Goal: Task Accomplishment & Management: Use online tool/utility

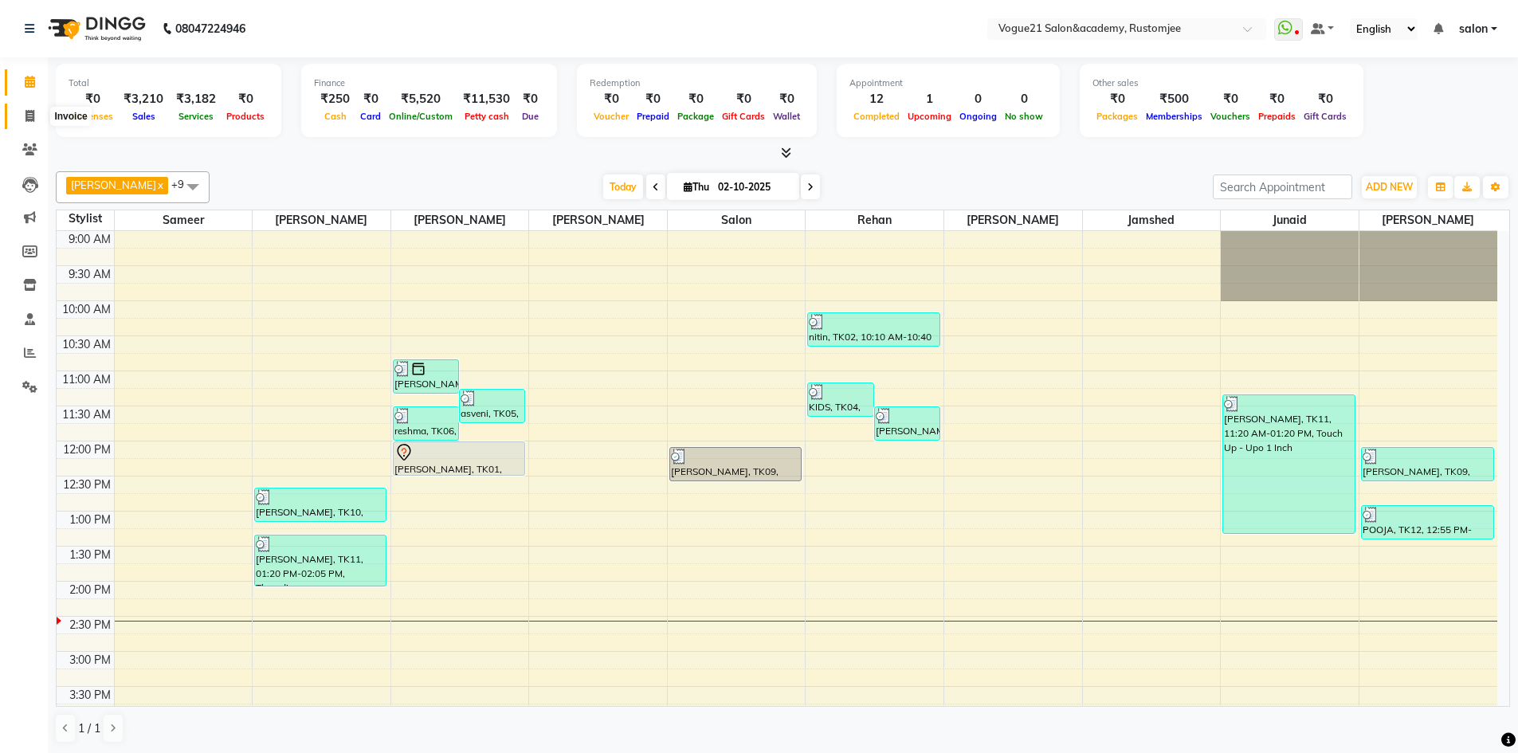
click at [25, 120] on icon at bounding box center [29, 116] width 9 height 12
select select "8171"
select select "service"
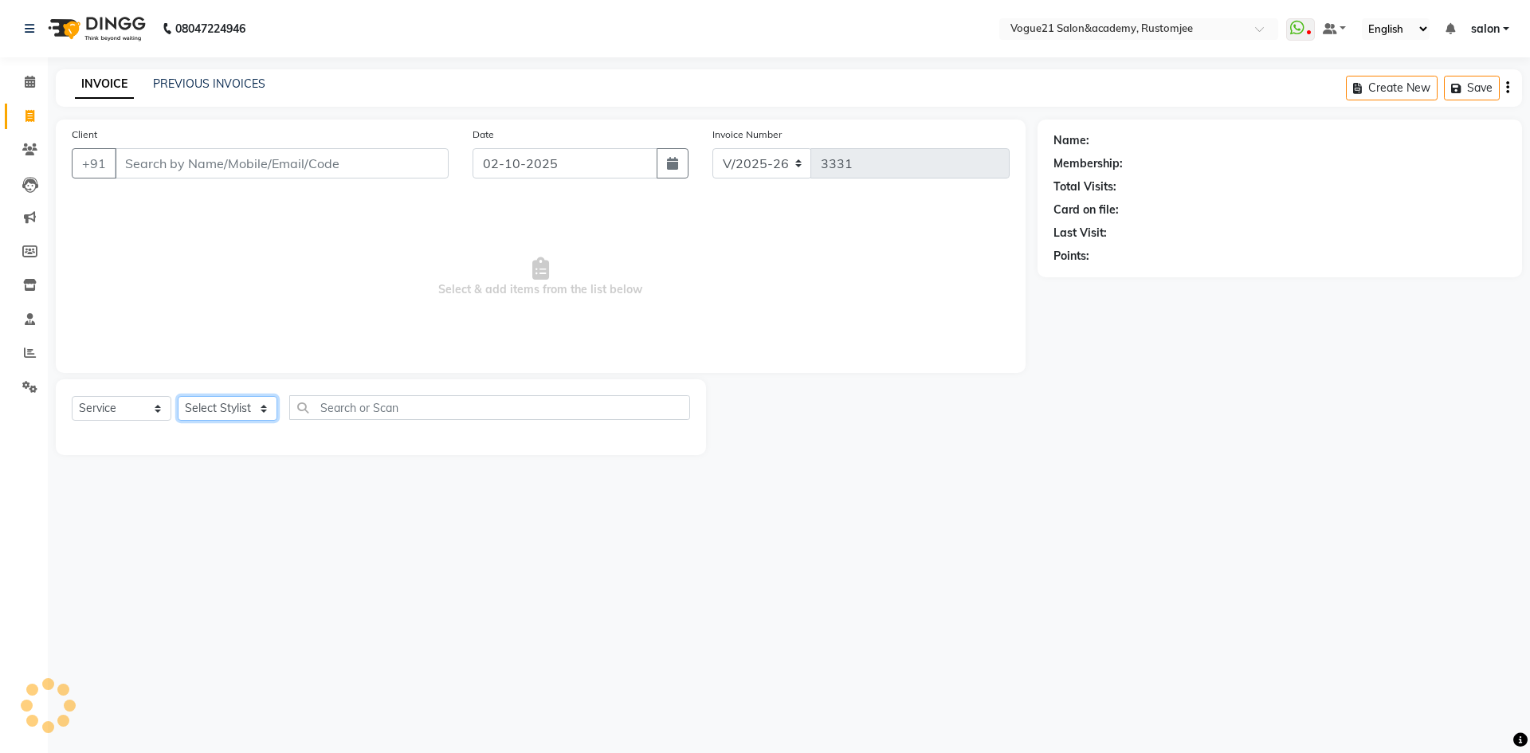
click at [209, 409] on select "Select Stylist" at bounding box center [228, 408] width 100 height 25
select select "77867"
click at [178, 396] on select "Select Stylist aahil Aatish Survase alicia anju soni Jamshed junaid Pooja yadav…" at bounding box center [228, 408] width 100 height 25
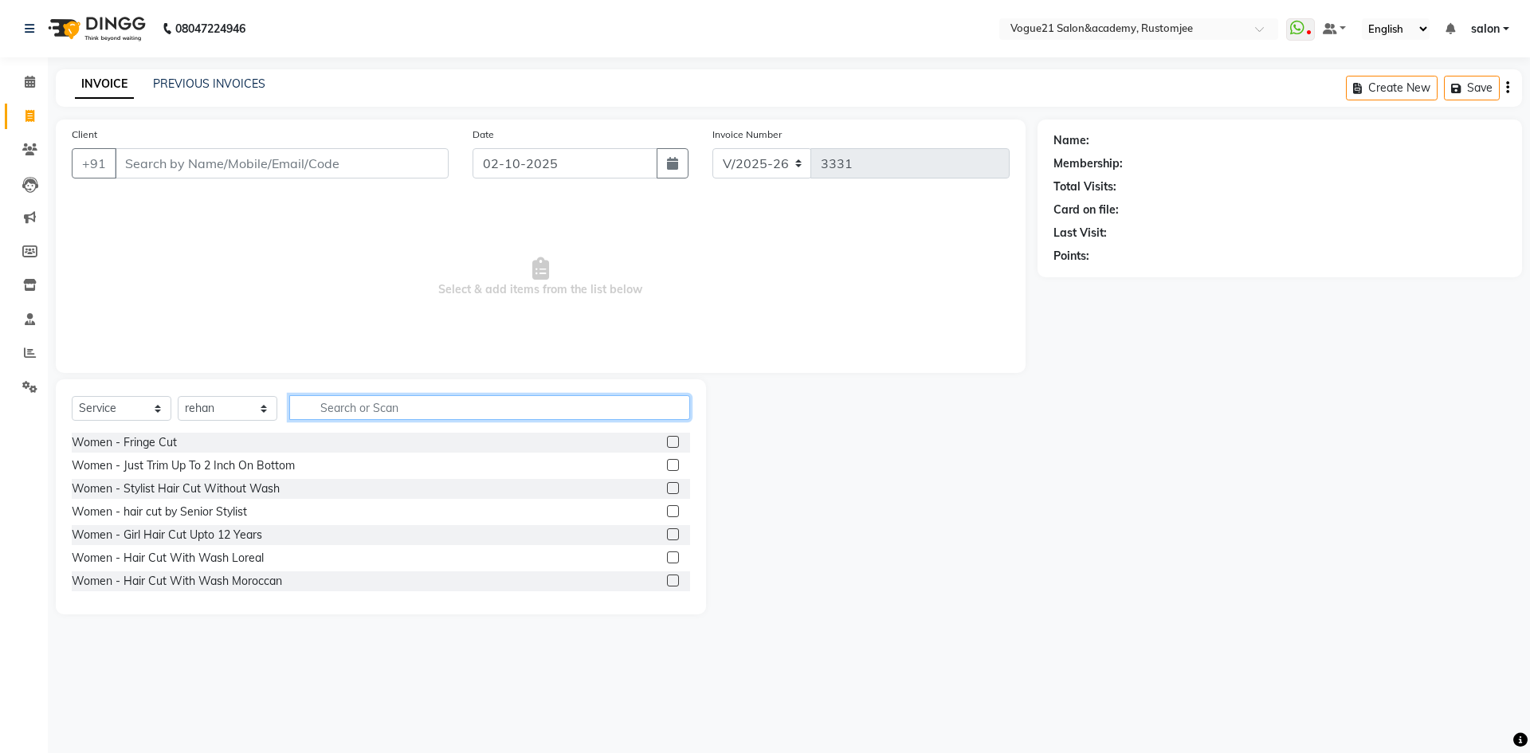
click at [328, 416] on input "text" at bounding box center [489, 407] width 401 height 25
type input "cut"
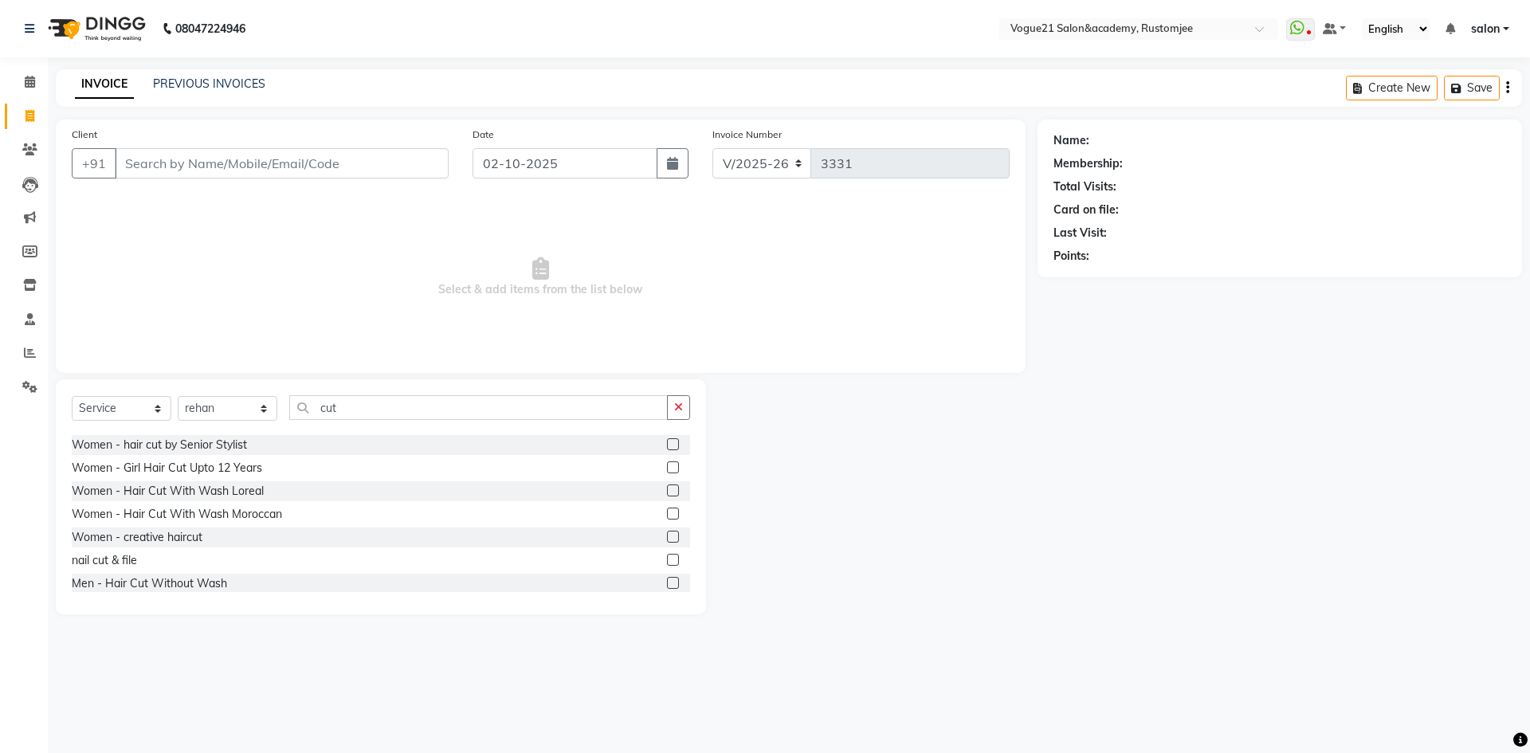
scroll to position [80, 0]
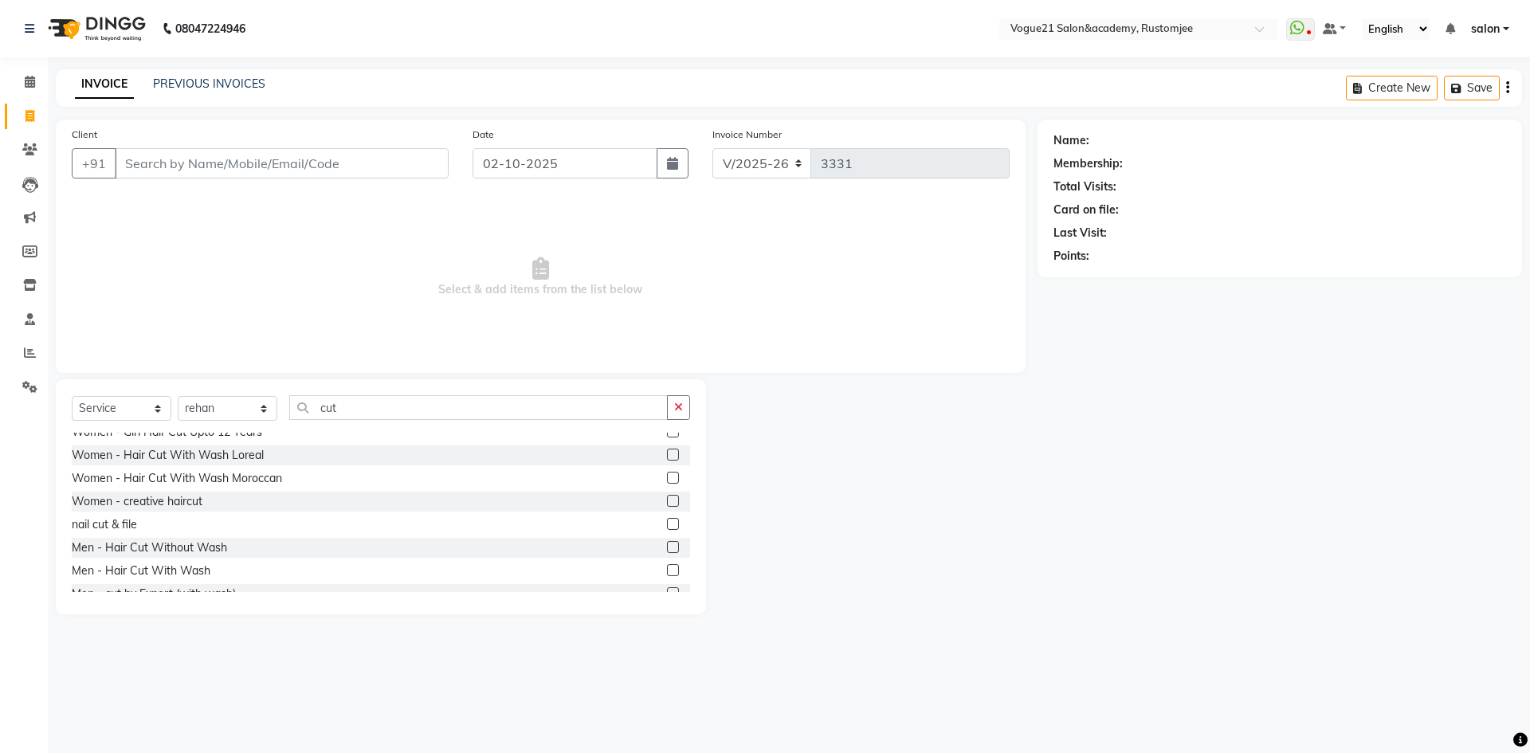
click at [182, 539] on div "Men - Hair Cut Without Wash" at bounding box center [381, 548] width 618 height 20
click at [178, 543] on div "Men - Hair Cut Without Wash" at bounding box center [149, 547] width 155 height 17
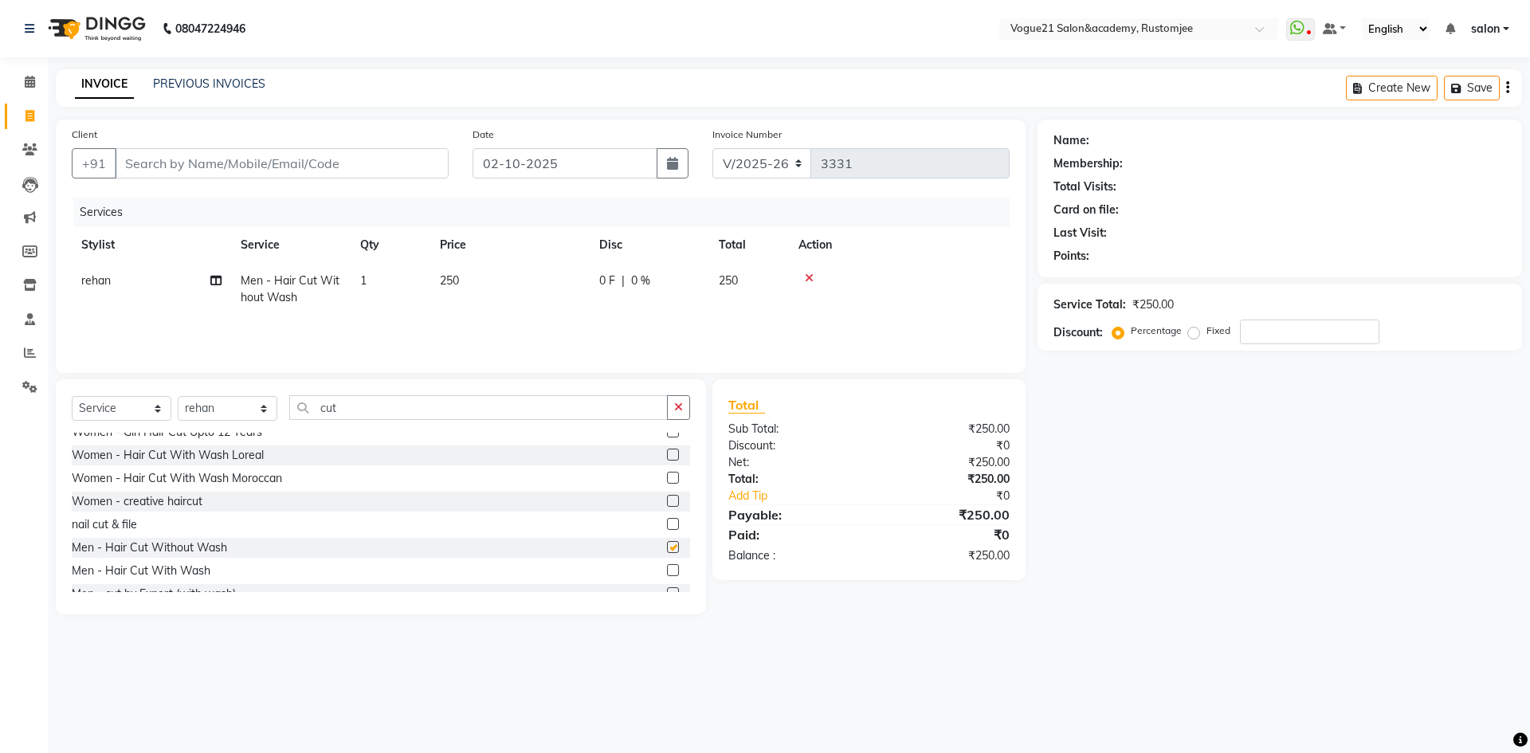
checkbox input "false"
click at [362, 406] on input "cut" at bounding box center [478, 407] width 378 height 25
type input "c"
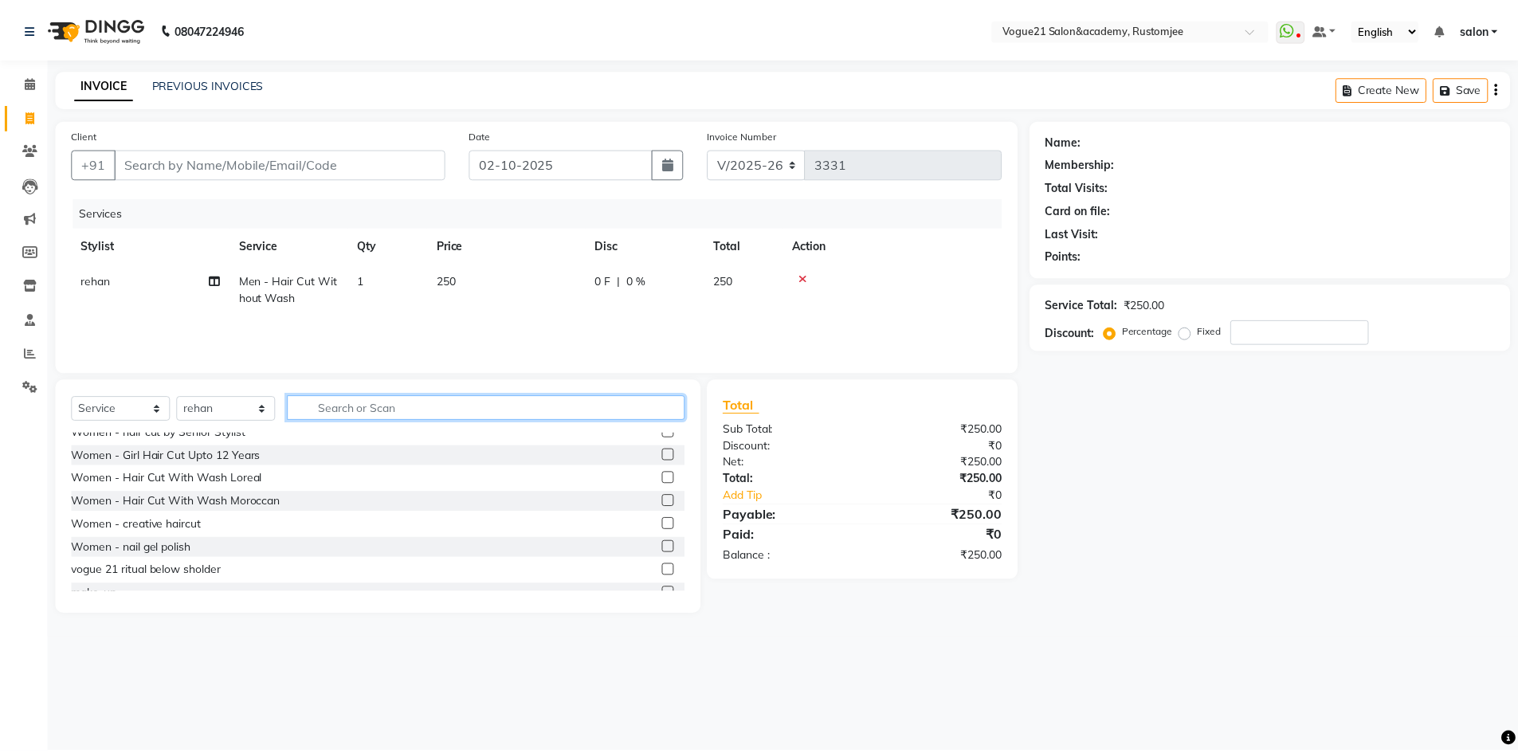
scroll to position [103, 0]
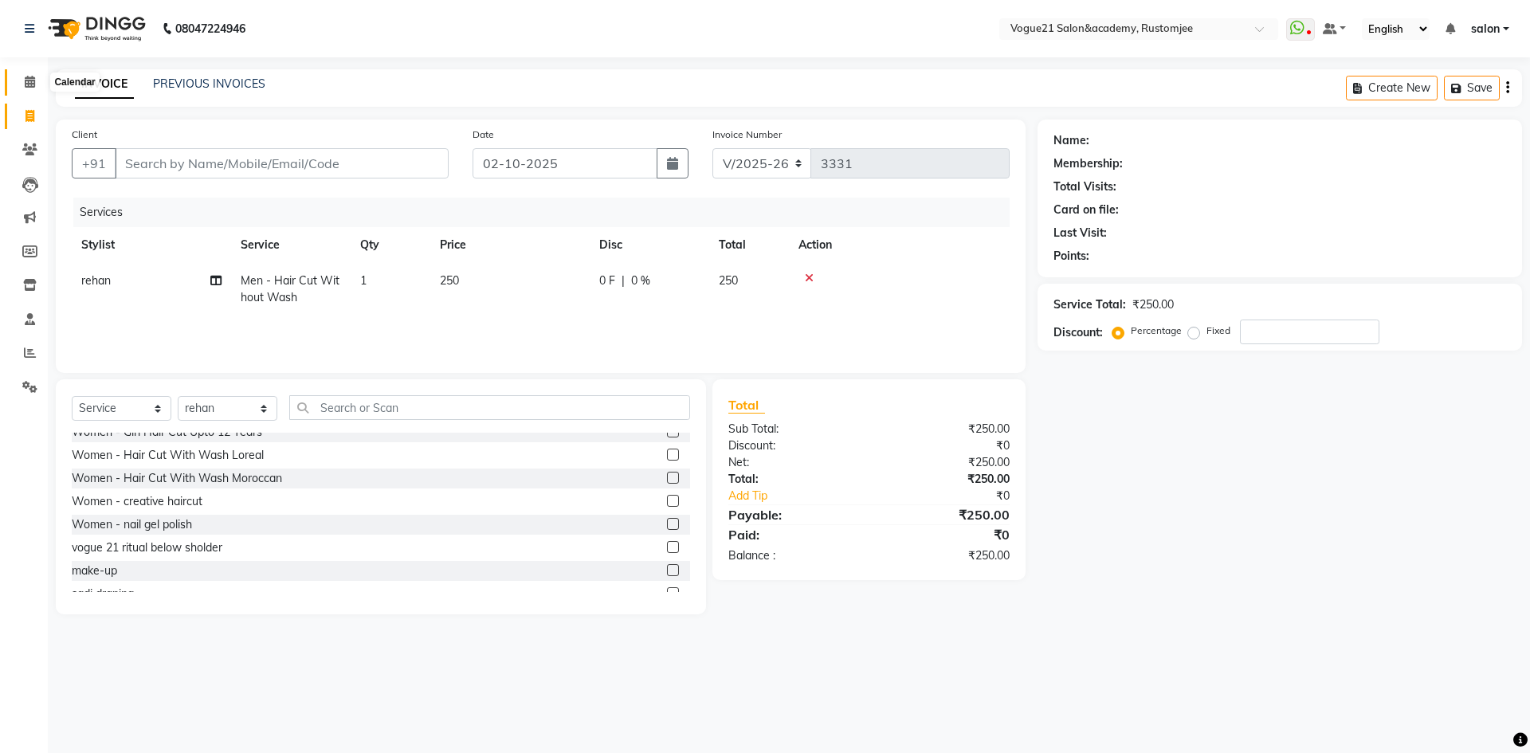
click at [29, 88] on span at bounding box center [30, 82] width 28 height 18
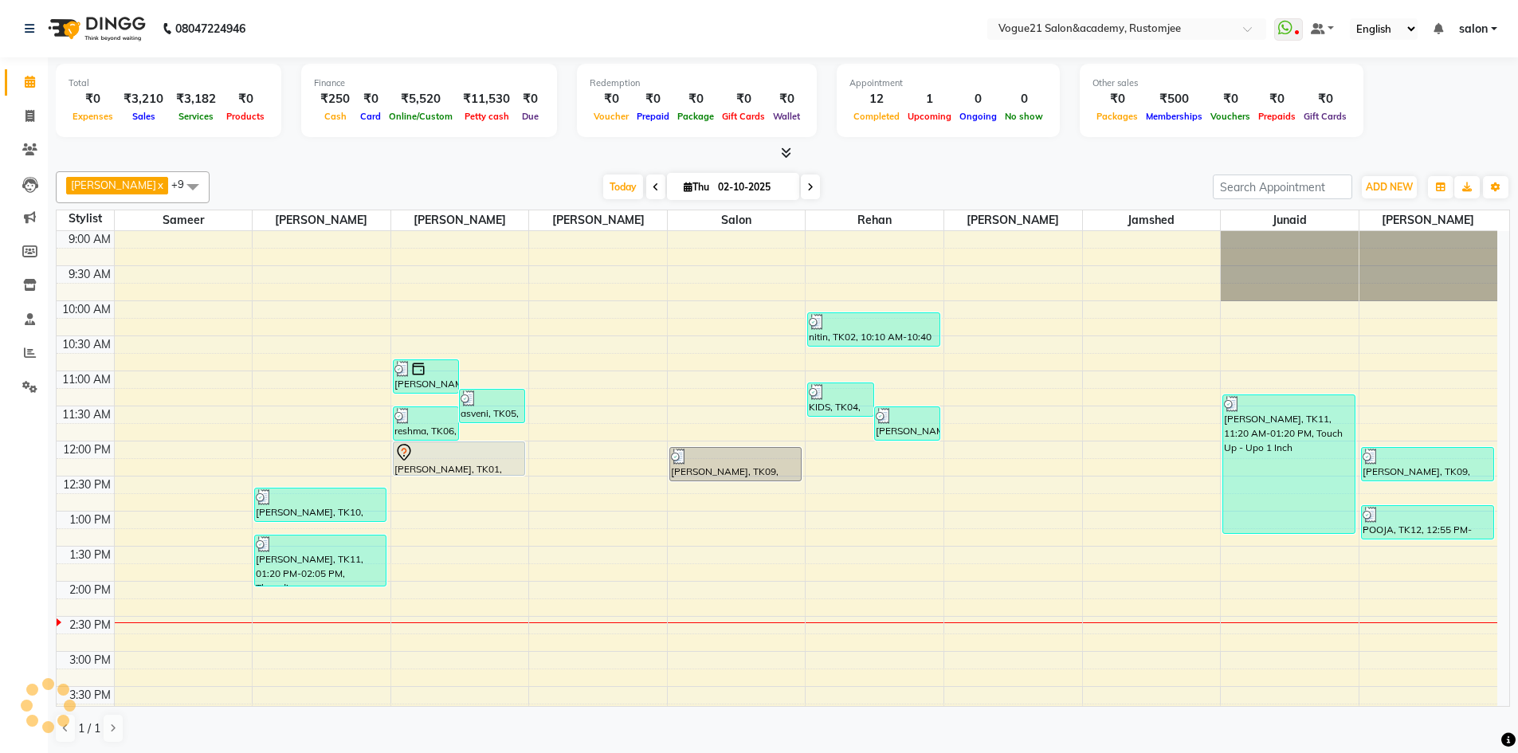
click at [1469, 24] on span "salon" at bounding box center [1473, 29] width 29 height 17
click at [1439, 116] on link "Sign out" at bounding box center [1415, 109] width 146 height 25
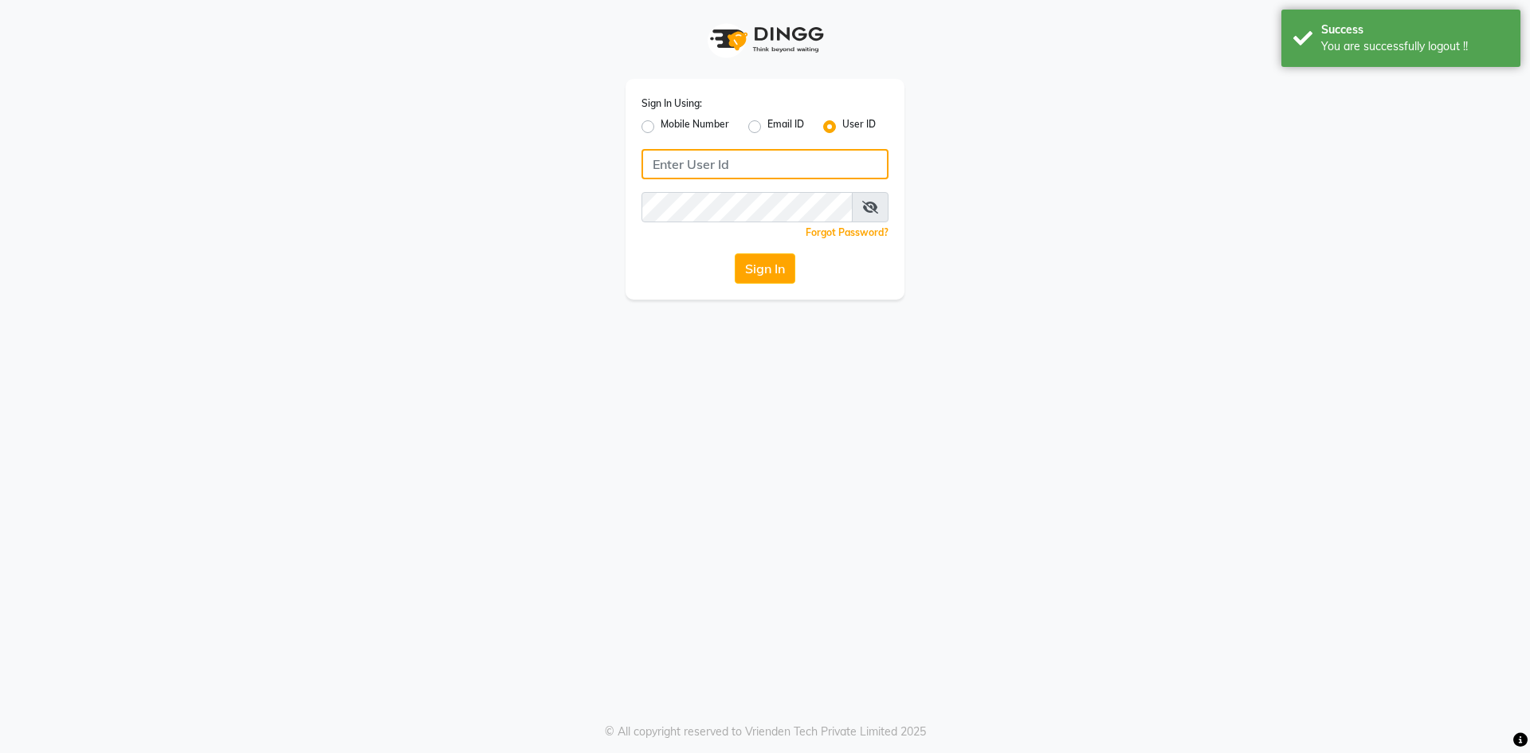
click at [731, 166] on input "Username" at bounding box center [764, 164] width 247 height 30
type input "vogue21"
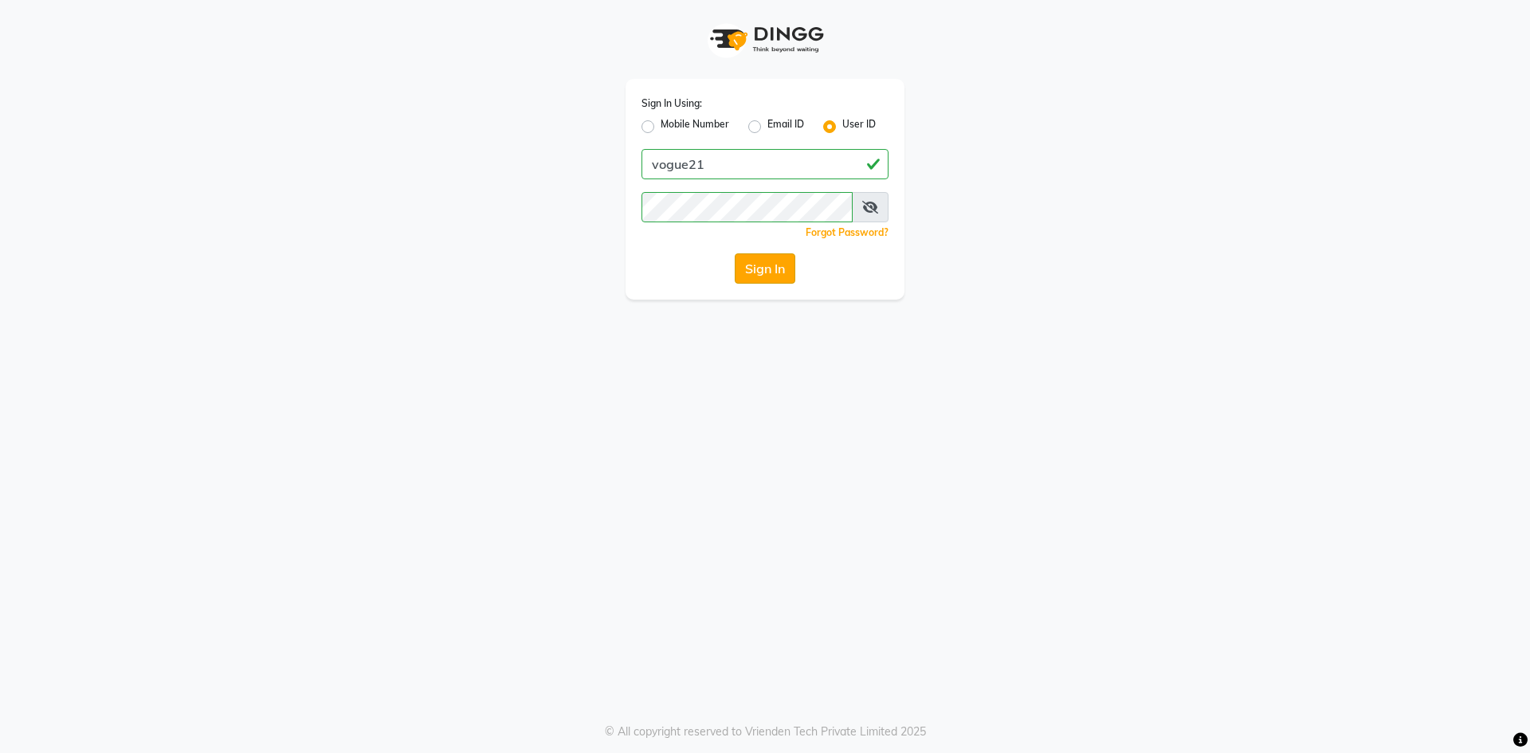
click at [767, 276] on button "Sign In" at bounding box center [765, 268] width 61 height 30
